Goal: Information Seeking & Learning: Understand process/instructions

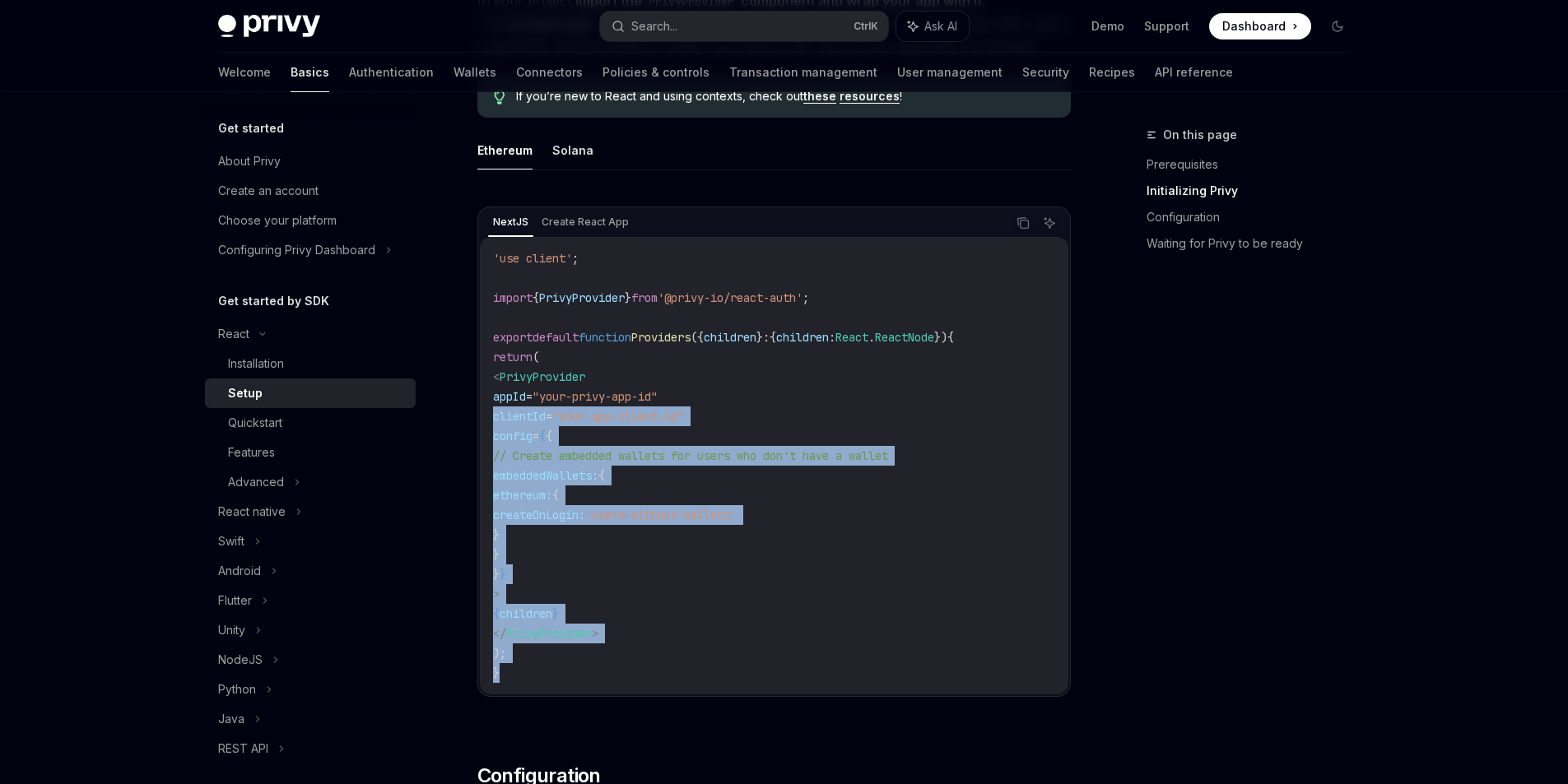
scroll to position [807, 0]
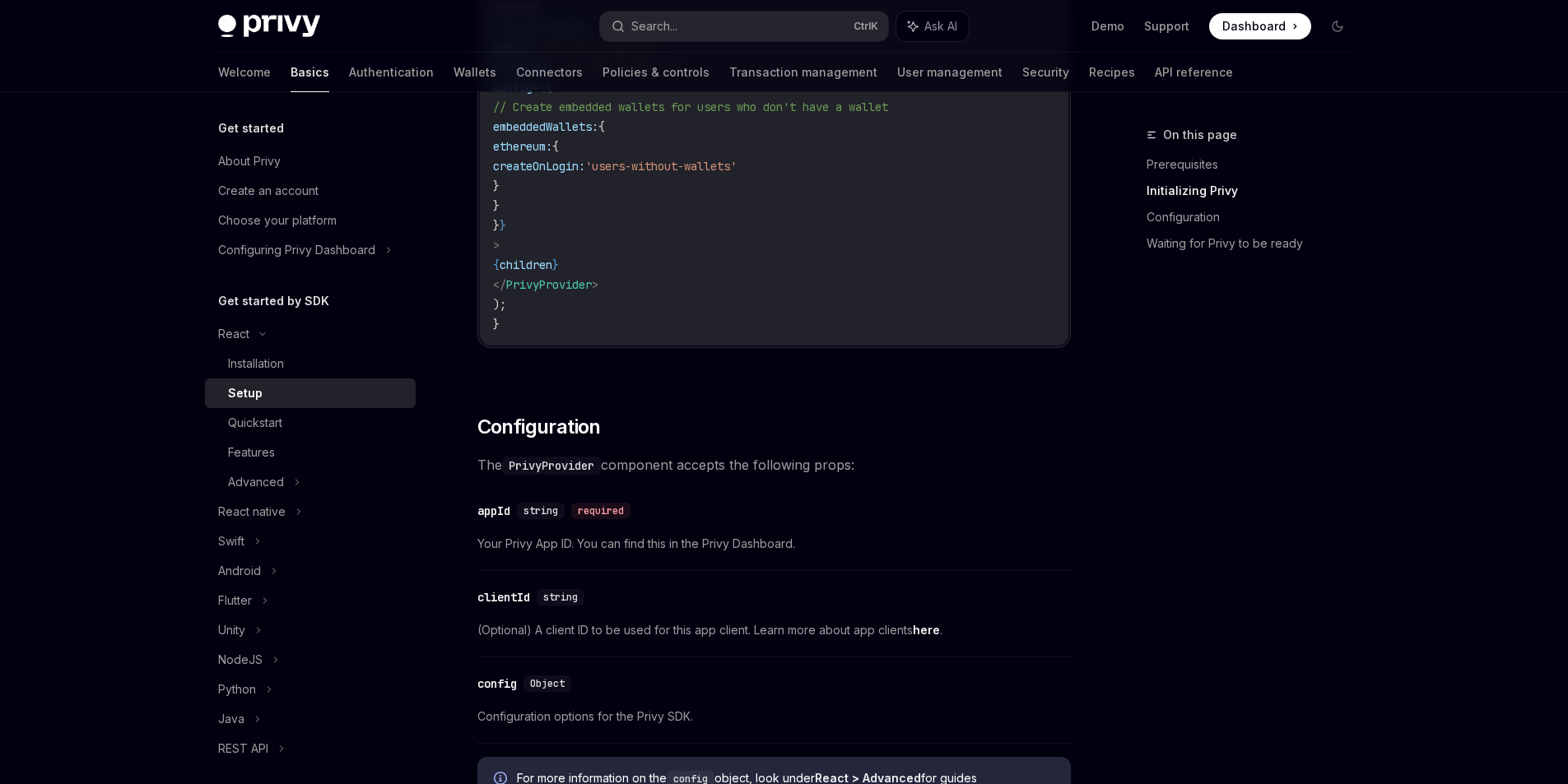
drag, startPoint x: 502, startPoint y: 330, endPoint x: 538, endPoint y: 340, distance: 37.4
click at [537, 340] on div "'use client' ; import { PrivyProvider } from '@privy-io/react-auth' ; export de…" at bounding box center [774, 117] width 589 height 458
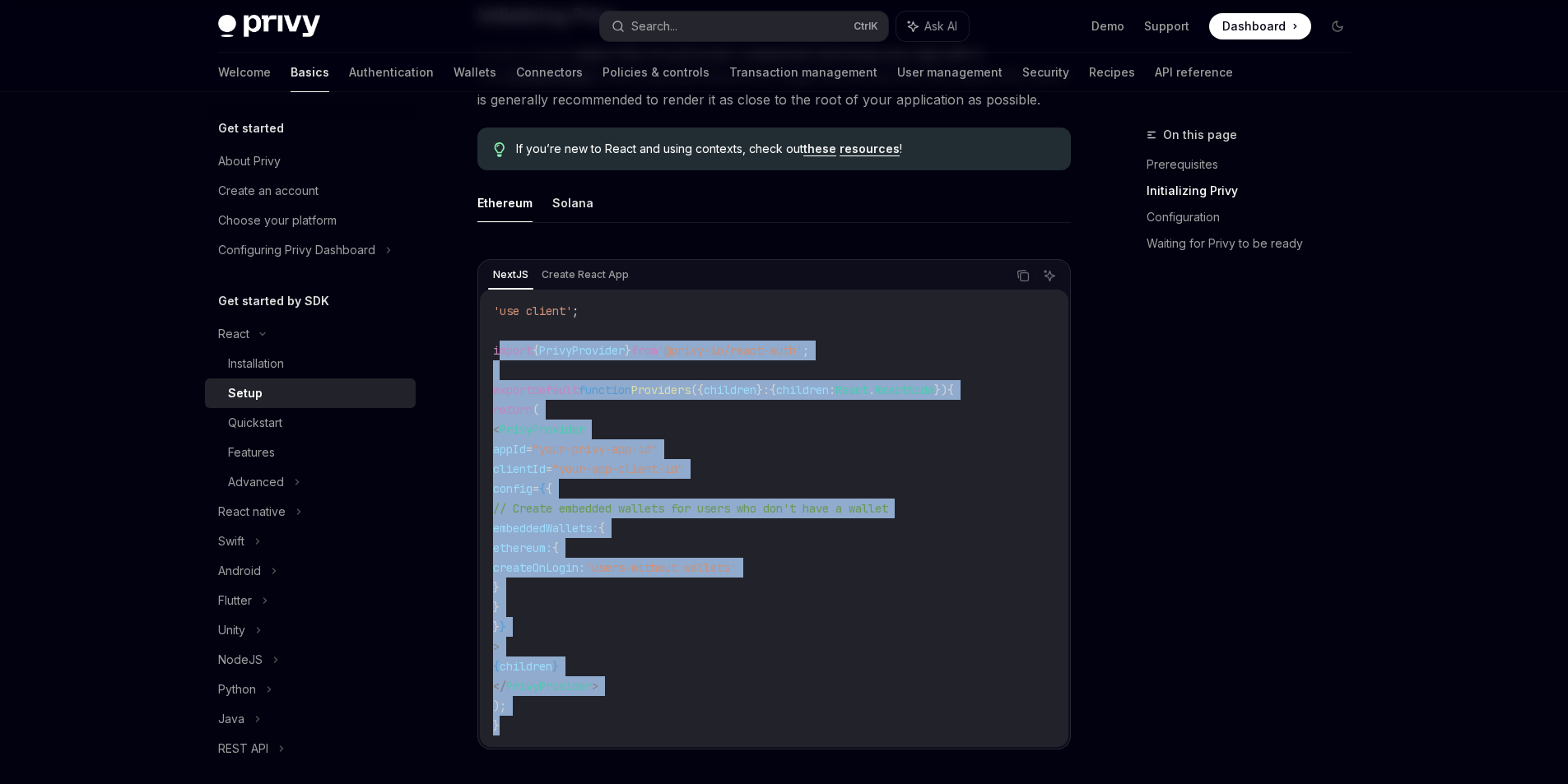
scroll to position [395, 0]
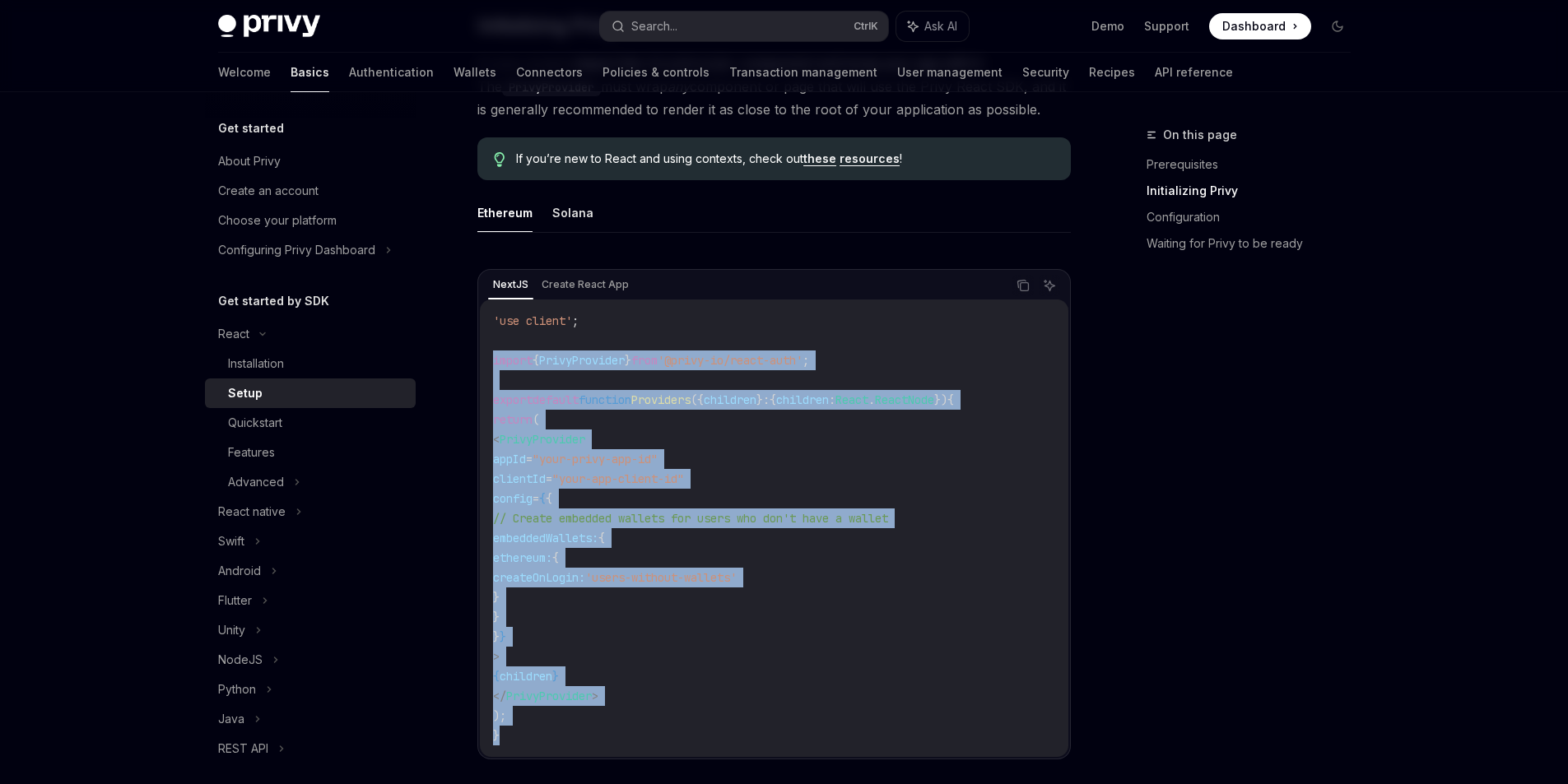
drag, startPoint x: 529, startPoint y: 496, endPoint x: 479, endPoint y: 354, distance: 150.5
click at [480, 354] on div "'use client' ; import { PrivyProvider } from '@privy-io/react-auth' ; export de…" at bounding box center [774, 528] width 589 height 458
click at [569, 397] on span "default" at bounding box center [555, 399] width 46 height 15
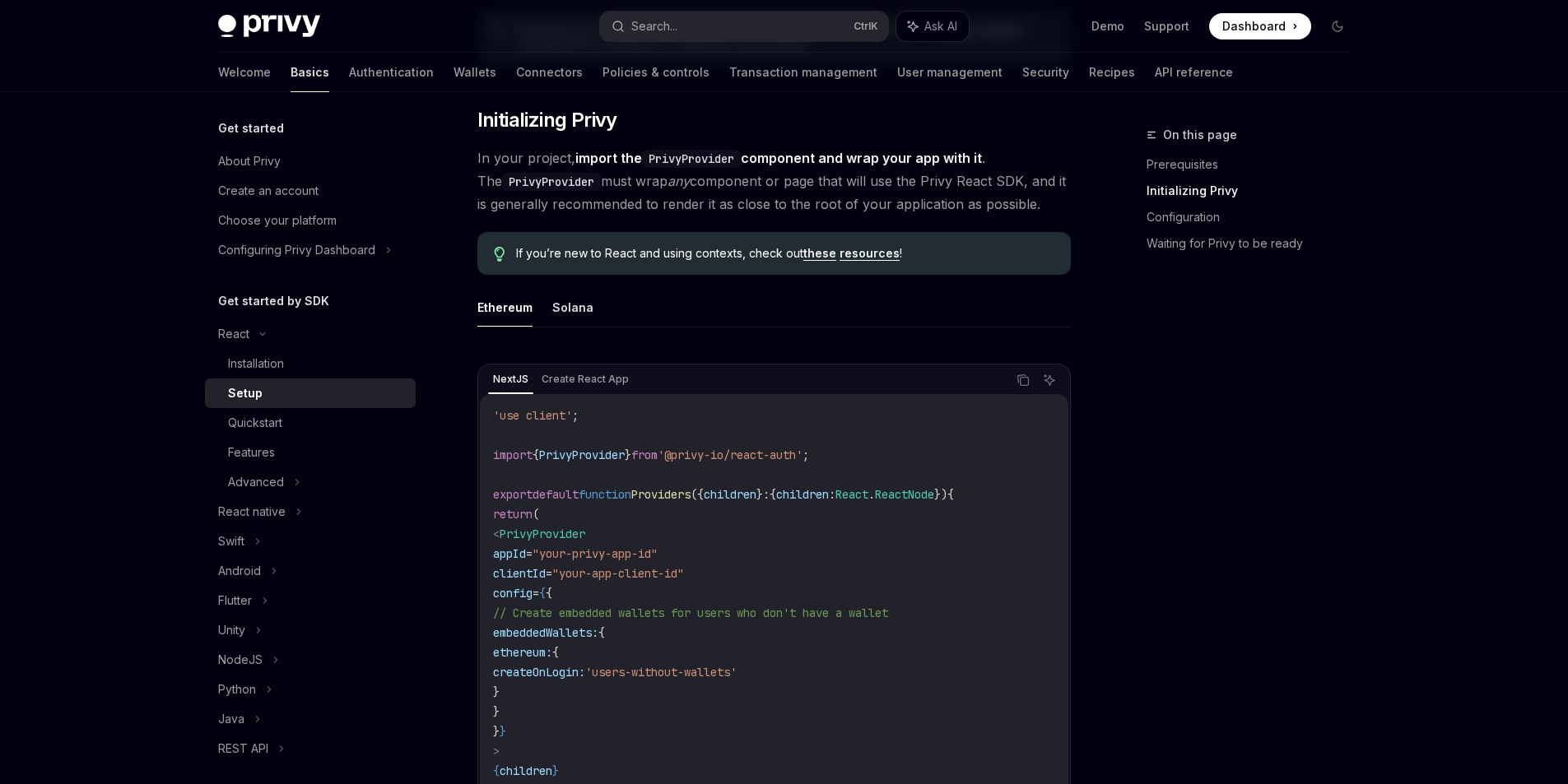
scroll to position [66, 0]
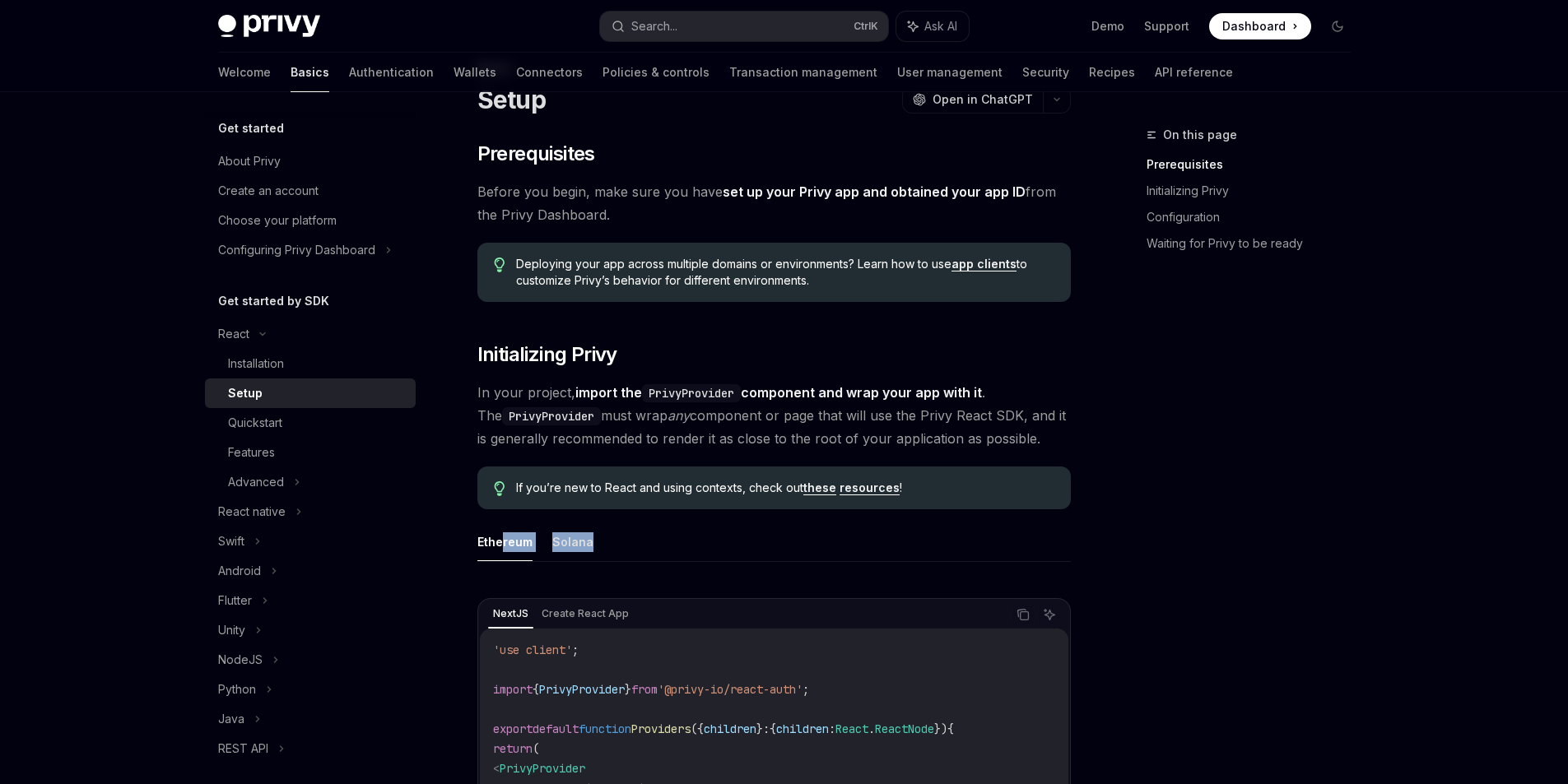
drag, startPoint x: 522, startPoint y: 516, endPoint x: 597, endPoint y: 525, distance: 75.5
drag, startPoint x: 624, startPoint y: 474, endPoint x: 561, endPoint y: 501, distance: 68.5
click at [624, 475] on div "If you’re new to React and using contexts, check out these resources !" at bounding box center [775, 487] width 594 height 43
drag, startPoint x: 509, startPoint y: 466, endPoint x: 563, endPoint y: 483, distance: 56.6
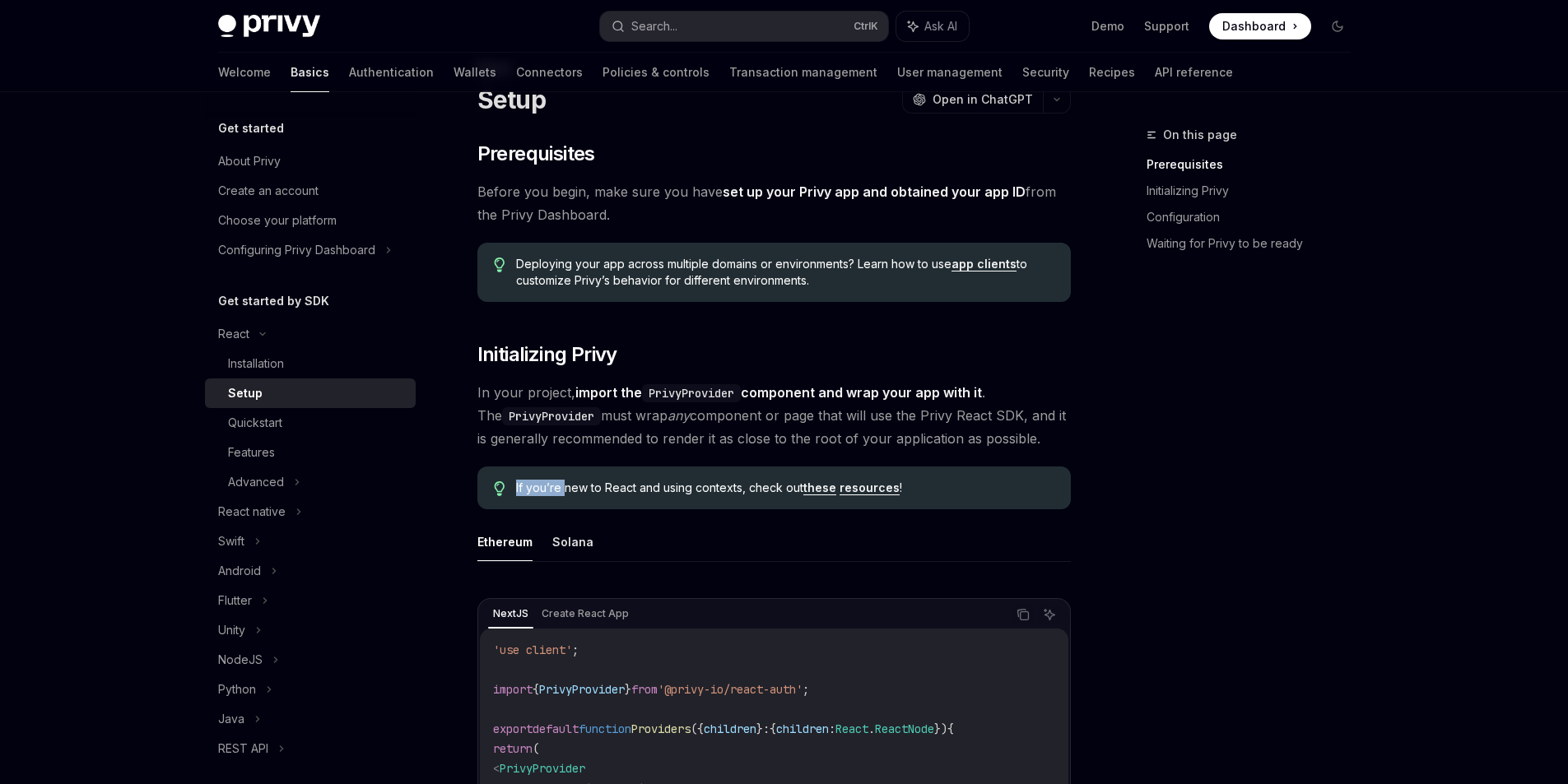
click at [556, 481] on span "If you’re new to React and using contexts, check out these resources !" at bounding box center [784, 487] width 537 height 17
drag, startPoint x: 569, startPoint y: 486, endPoint x: 586, endPoint y: 486, distance: 17.0
click at [583, 487] on span "If you’re new to React and using contexts, check out these resources !" at bounding box center [784, 487] width 537 height 17
click at [552, 473] on div "If you’re new to React and using contexts, check out these resources !" at bounding box center [775, 487] width 594 height 43
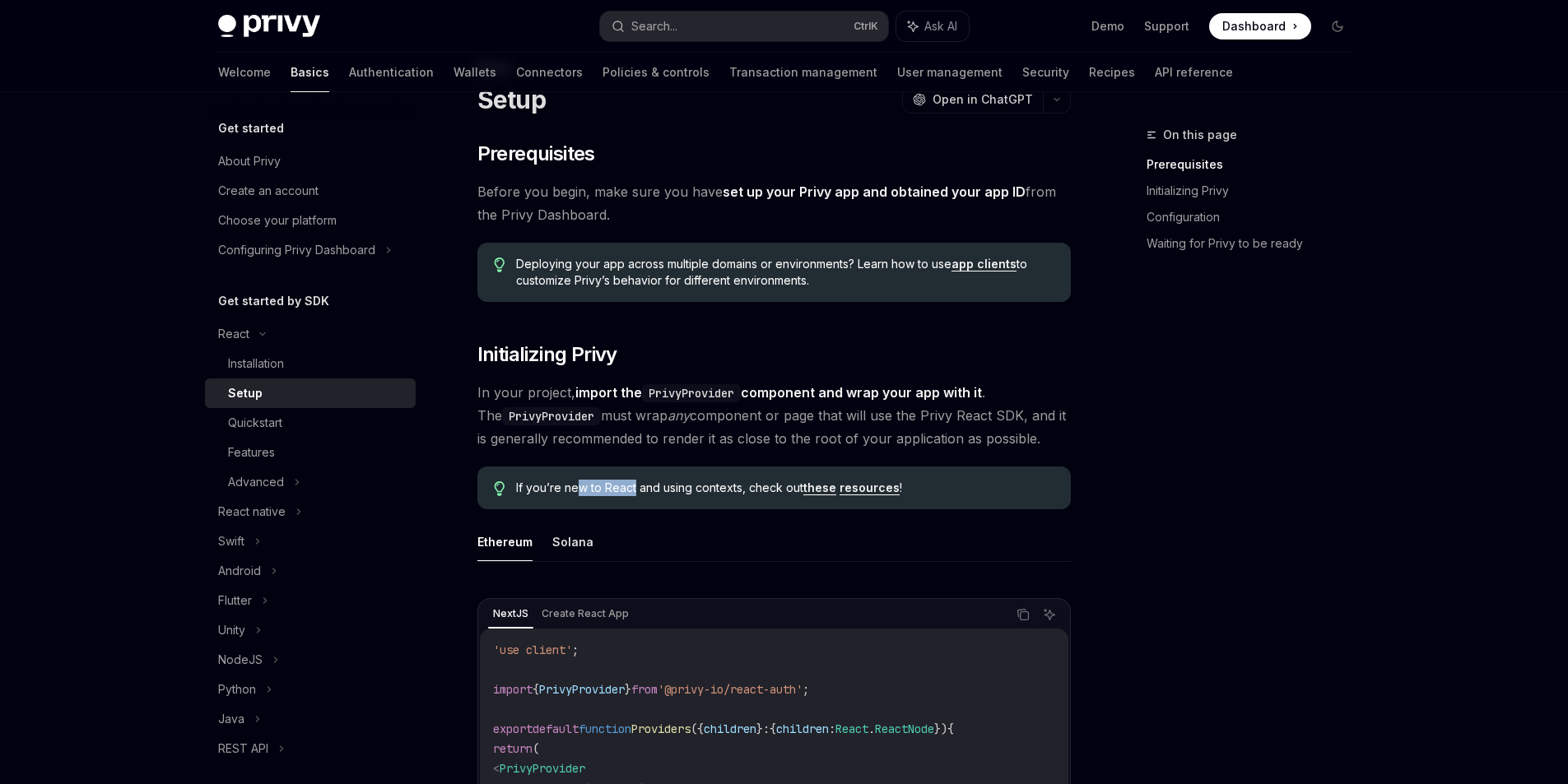
drag, startPoint x: 578, startPoint y: 485, endPoint x: 867, endPoint y: 463, distance: 289.8
click at [657, 474] on div "If you’re new to React and using contexts, check out these resources !" at bounding box center [775, 487] width 594 height 43
drag, startPoint x: 1288, startPoint y: 480, endPoint x: 1156, endPoint y: 531, distance: 141.5
click at [1281, 489] on div "On this page Prerequisites Initializing Privy Configuration Waiting for Privy t…" at bounding box center [1239, 454] width 250 height 658
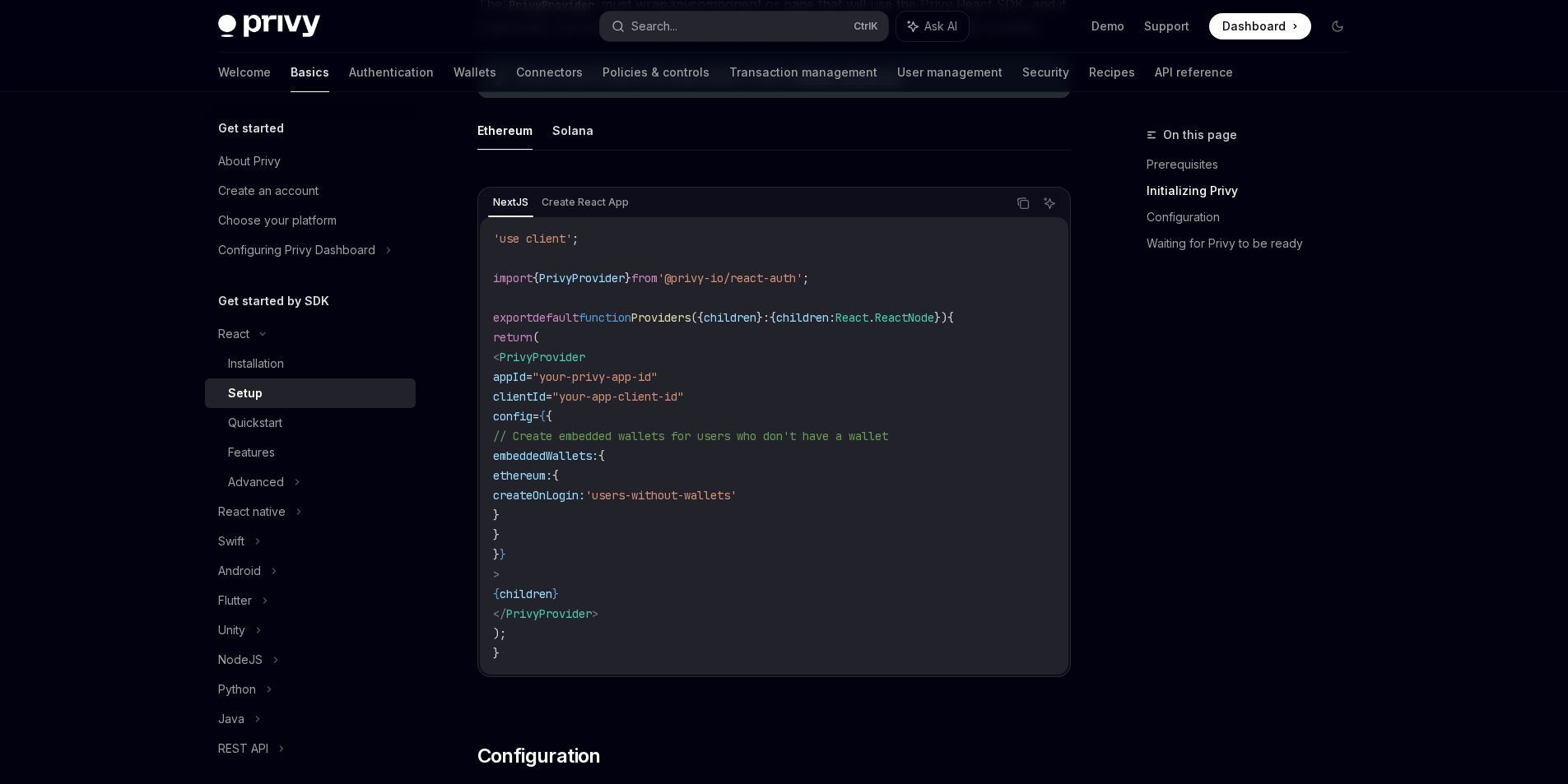
click at [1219, 450] on div "On this page Prerequisites Initializing Privy Configuration Waiting for Privy t…" at bounding box center [1239, 454] width 250 height 658
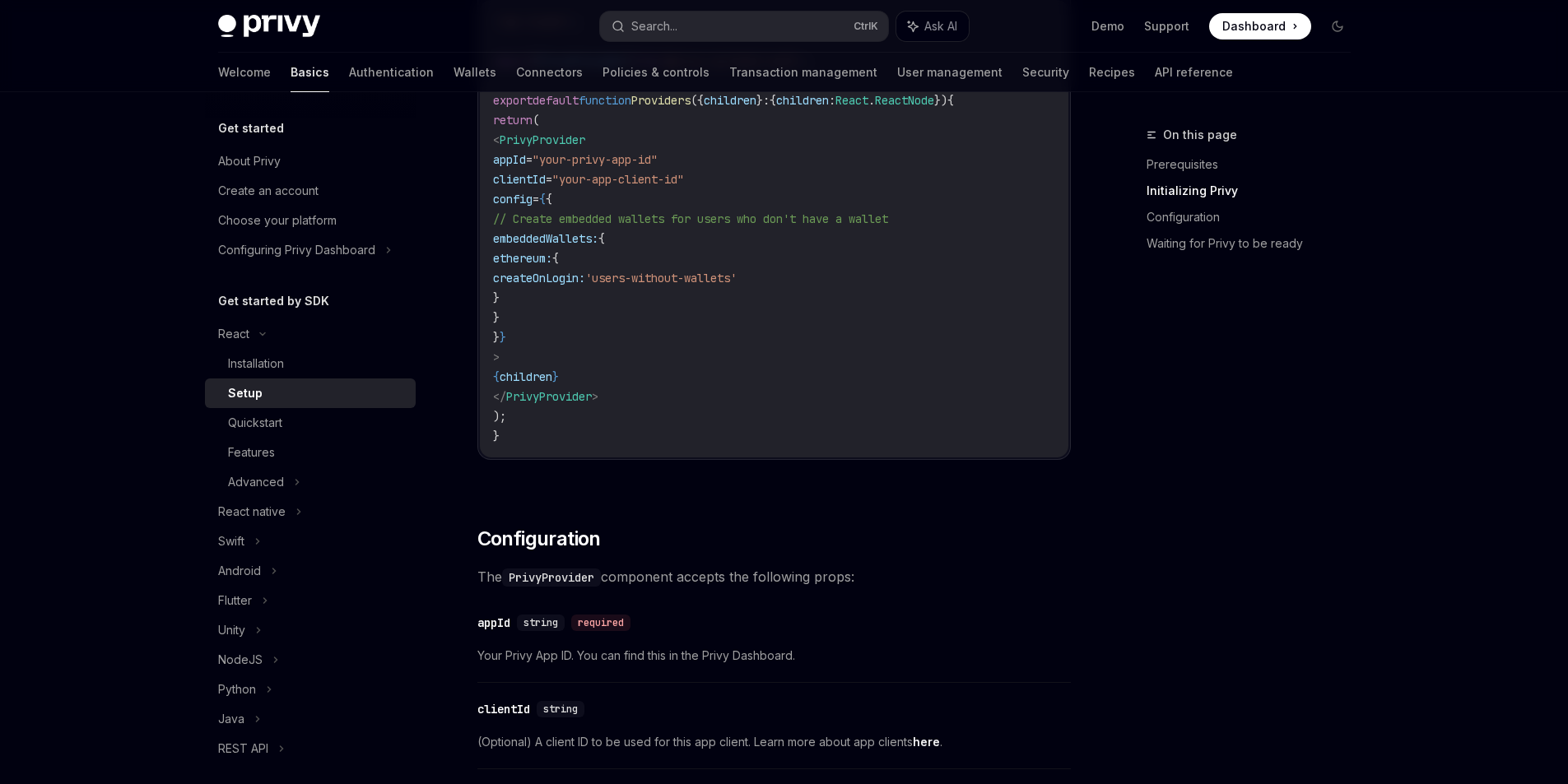
scroll to position [972, 0]
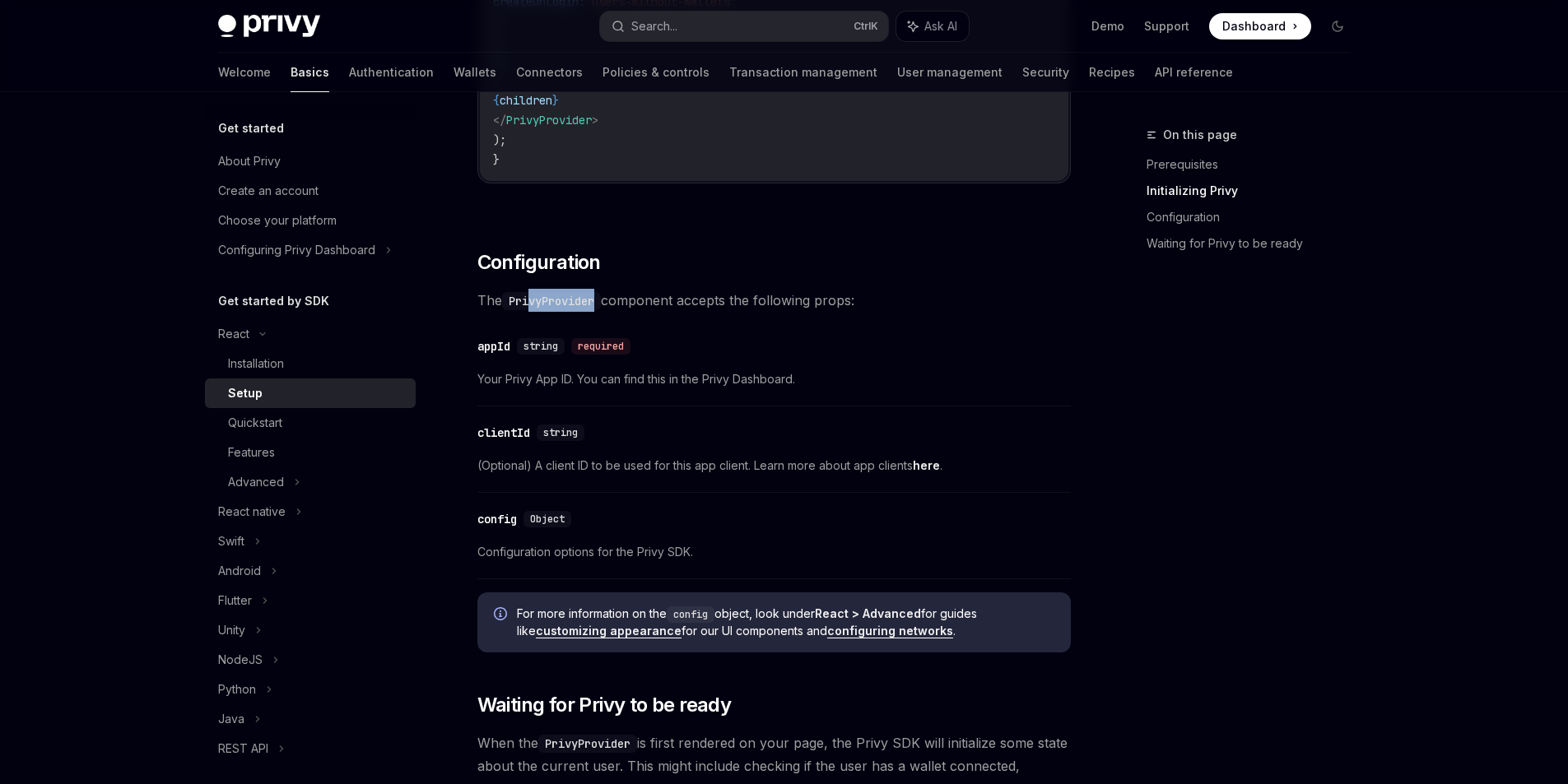
drag, startPoint x: 531, startPoint y: 307, endPoint x: 604, endPoint y: 301, distance: 73.2
click at [600, 301] on code "PrivyProvider" at bounding box center [551, 301] width 99 height 18
click at [528, 301] on code "PrivyProvider" at bounding box center [551, 301] width 99 height 18
drag, startPoint x: 528, startPoint y: 301, endPoint x: 866, endPoint y: 340, distance: 340.2
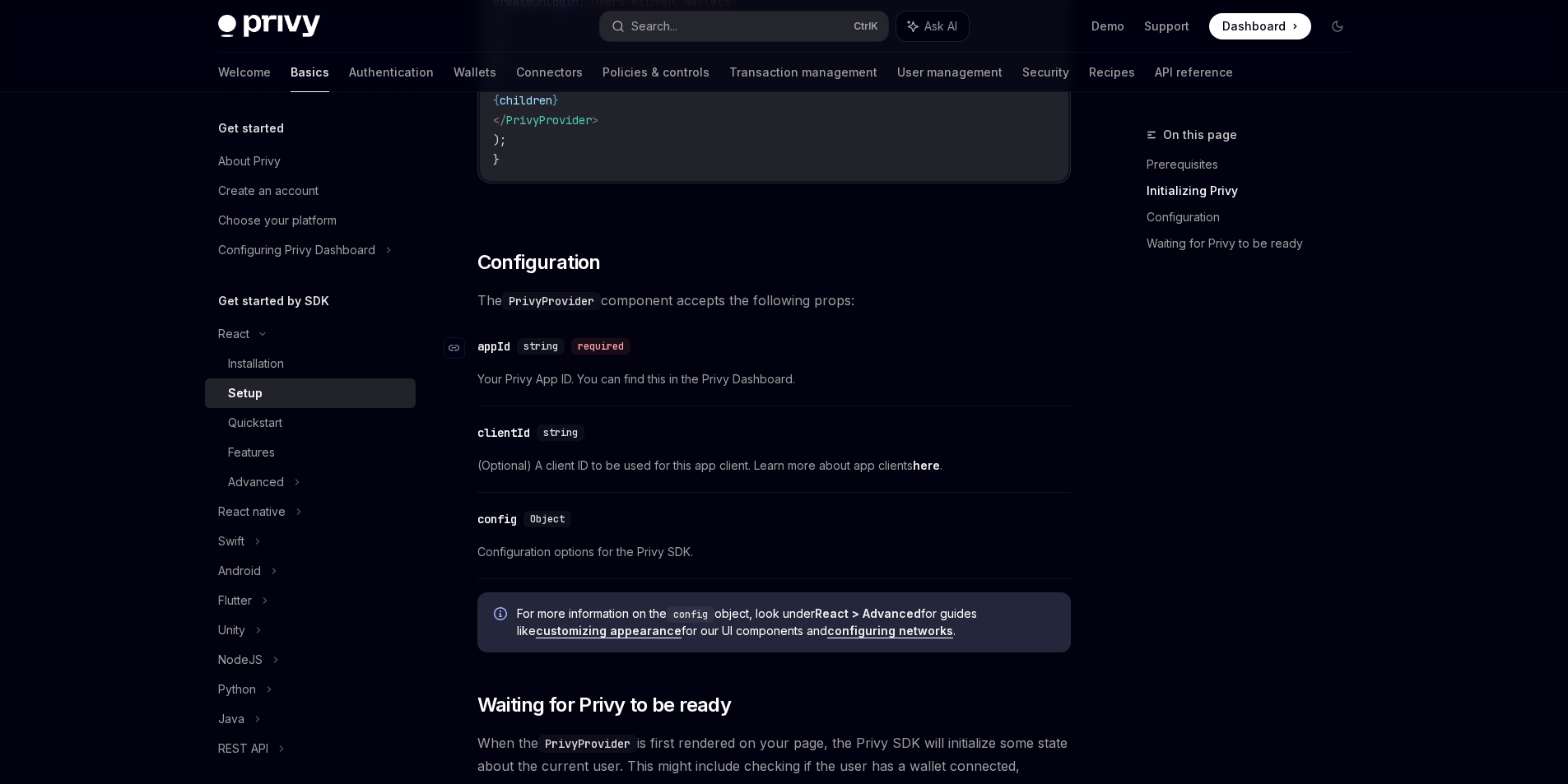
click at [866, 340] on div "​ appId string required" at bounding box center [766, 346] width 577 height 20
click at [597, 305] on code "PrivyProvider" at bounding box center [551, 301] width 99 height 18
click at [596, 305] on code "PrivyProvider" at bounding box center [551, 301] width 99 height 18
click at [737, 334] on div "​ appId string required Your Privy App ID. You can find this in the Privy Dashb…" at bounding box center [775, 367] width 594 height 78
drag, startPoint x: 507, startPoint y: 301, endPoint x: 600, endPoint y: 301, distance: 93.0
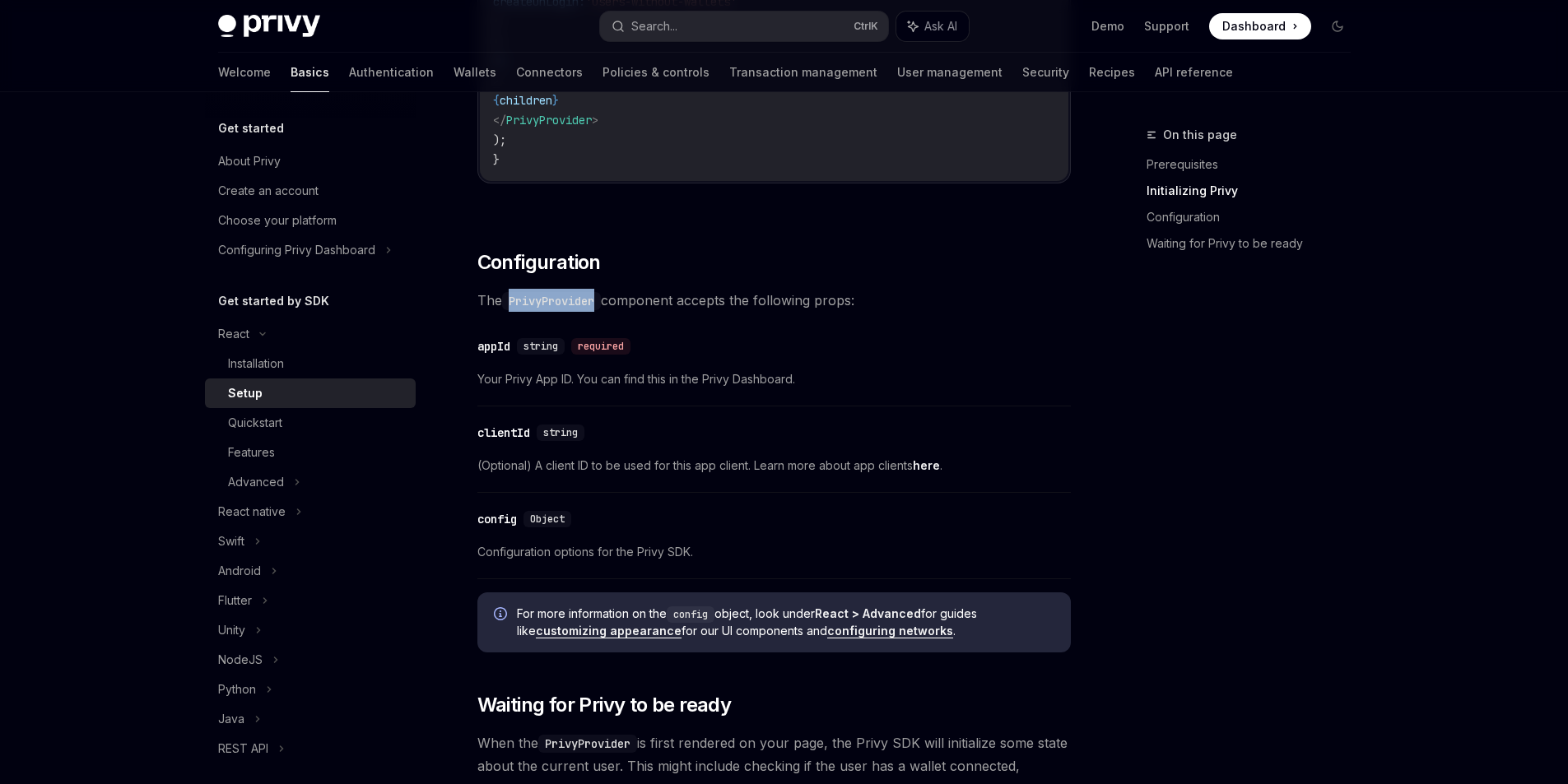
click at [600, 301] on code "PrivyProvider" at bounding box center [551, 301] width 99 height 18
click at [676, 268] on h2 "​ Configuration" at bounding box center [775, 262] width 594 height 27
